Goal: Information Seeking & Learning: Learn about a topic

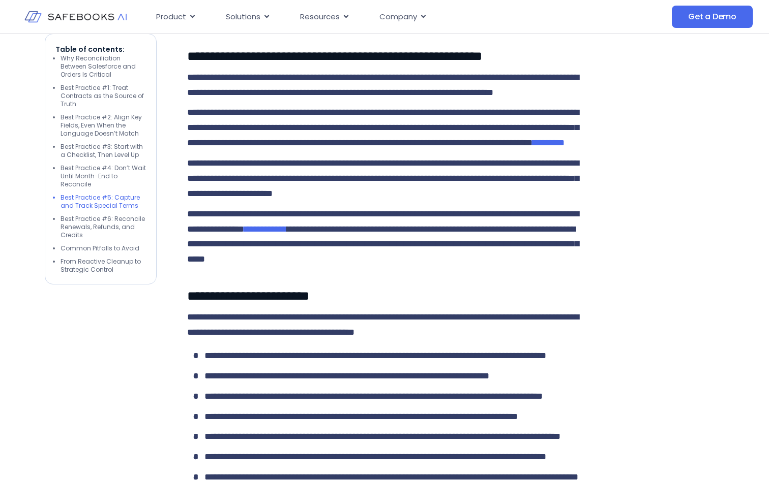
scroll to position [2019, 0]
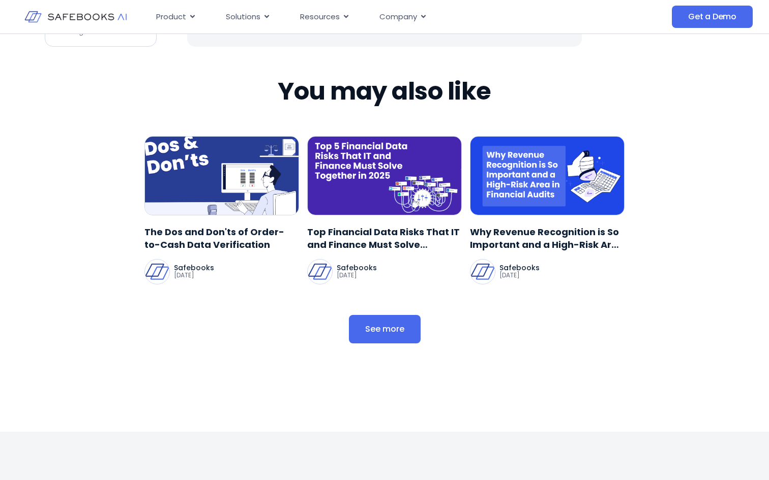
scroll to position [2816, 0]
